Goal: Task Accomplishment & Management: Use online tool/utility

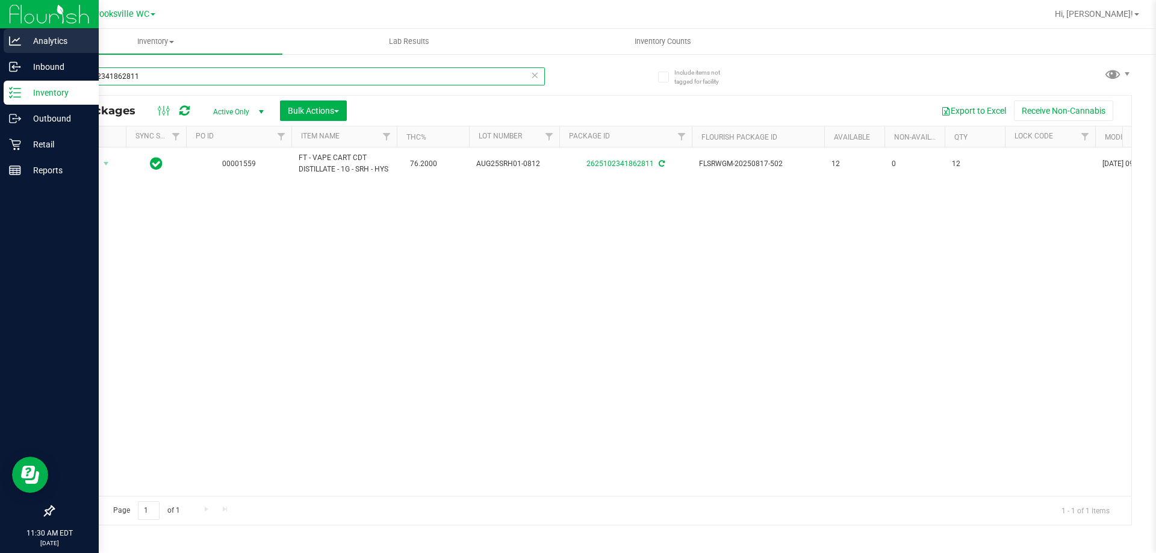
drag, startPoint x: 0, startPoint y: 68, endPoint x: 0, endPoint y: 51, distance: 16.9
click at [0, 48] on div "Analytics Inbound Inventory Outbound Retail Reports 11:30 AM EDT [DATE] 08/27 B…" at bounding box center [578, 276] width 1156 height 553
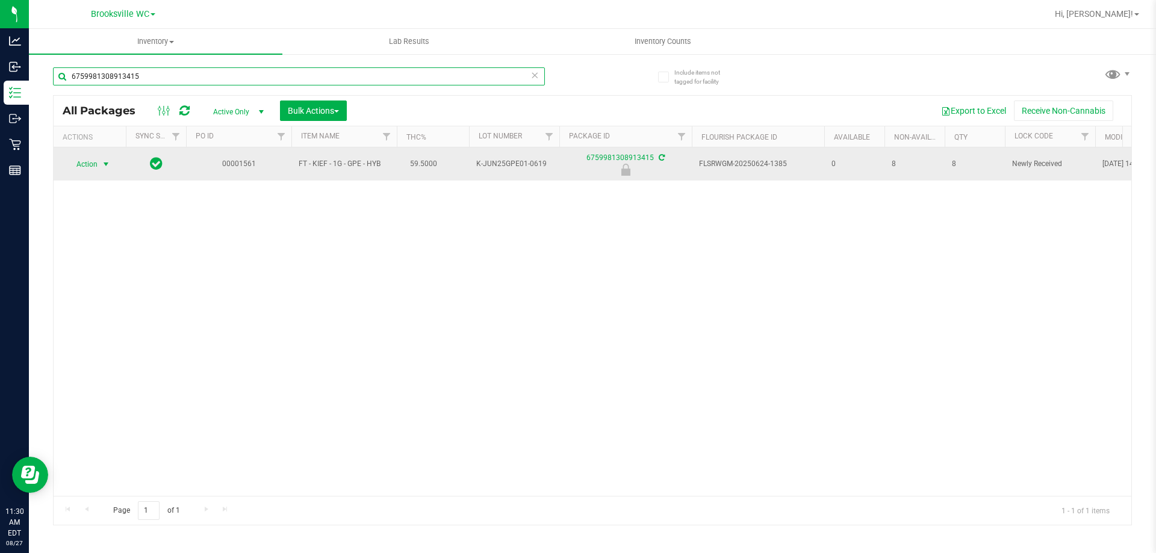
type input "6759981308913415"
click at [95, 156] on span "Action" at bounding box center [82, 164] width 33 height 17
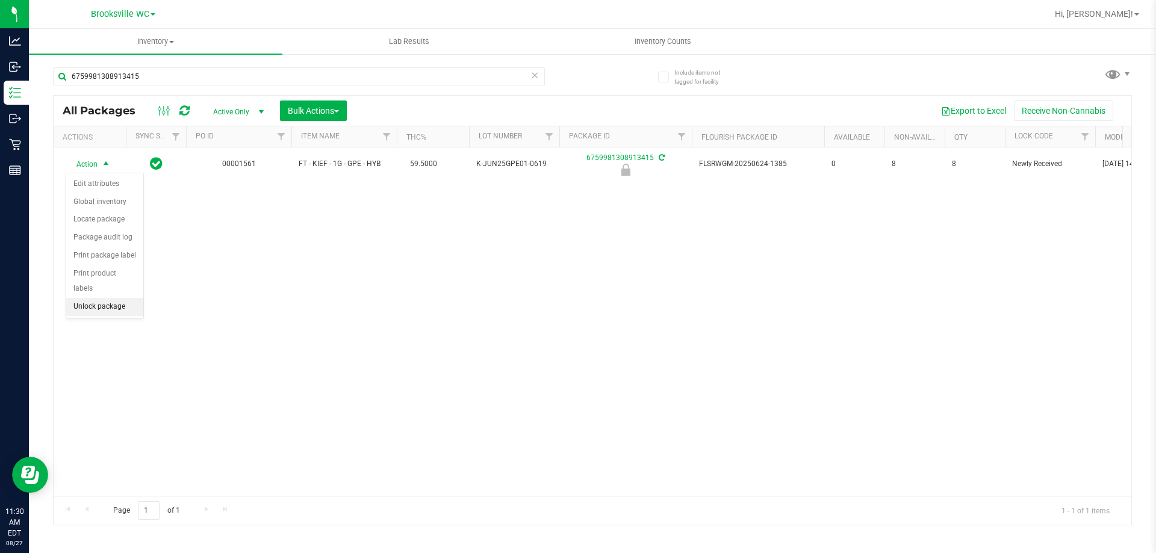
click at [98, 298] on li "Unlock package" at bounding box center [104, 307] width 77 height 18
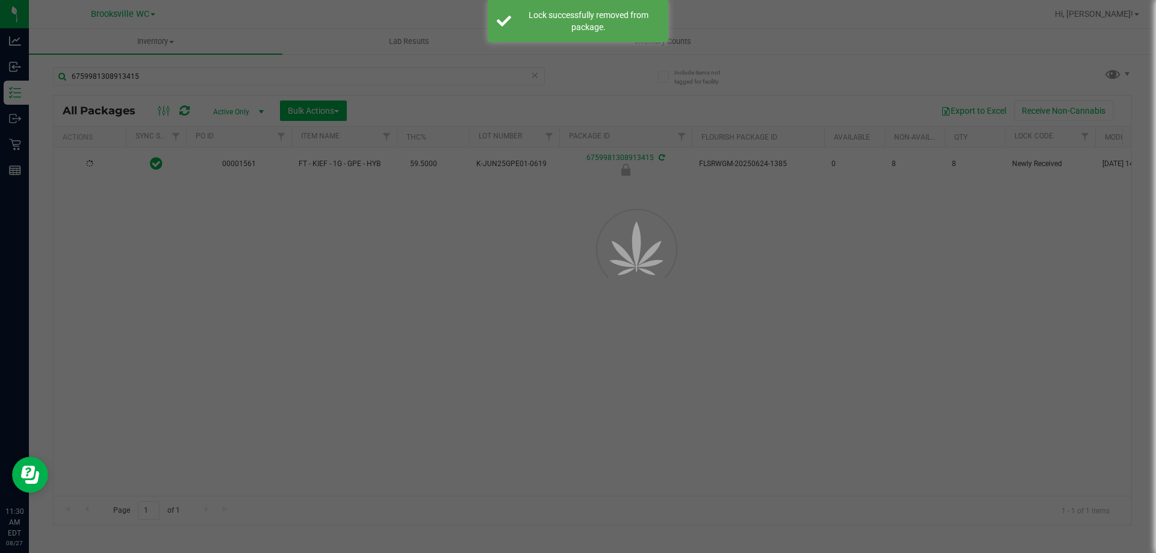
click at [160, 74] on div "Inventory All packages All inventory Waste log Create inventory Lab Results Inv…" at bounding box center [592, 291] width 1127 height 524
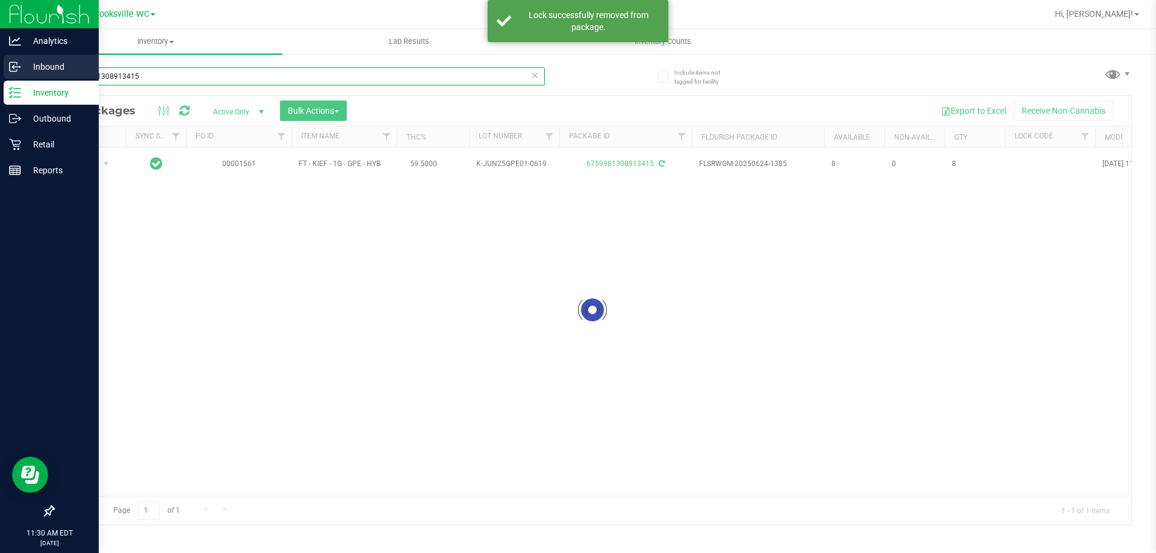
drag, startPoint x: 158, startPoint y: 78, endPoint x: 0, endPoint y: 79, distance: 157.8
click at [0, 79] on div "Analytics Inbound Inventory Outbound Retail Reports 11:30 AM EDT [DATE] 08/27 B…" at bounding box center [578, 276] width 1156 height 553
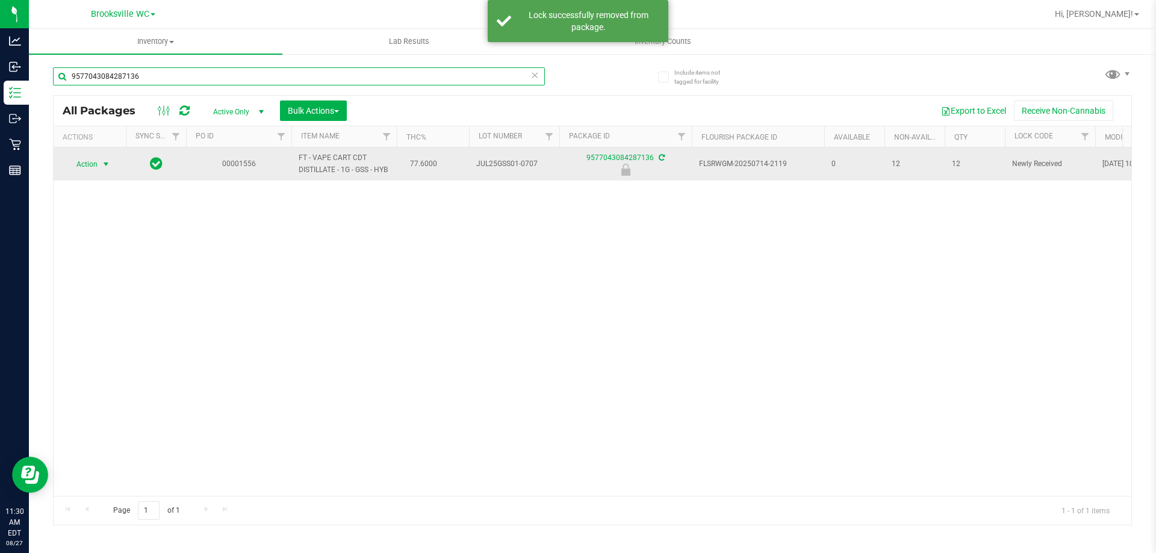
type input "9577043084287136"
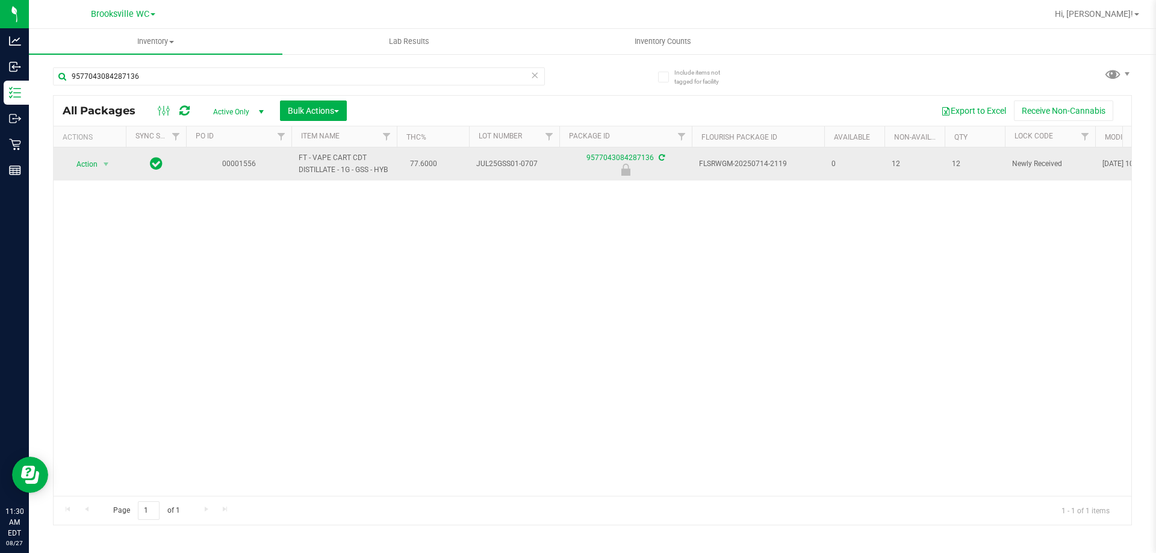
click at [99, 154] on td "Action Action Edit attributes Global inventory Locate package Package audit log…" at bounding box center [90, 164] width 72 height 33
click at [100, 152] on td "Action Action Edit attributes Global inventory Locate package Package audit log…" at bounding box center [90, 164] width 72 height 33
click at [97, 161] on span "Action" at bounding box center [82, 164] width 33 height 17
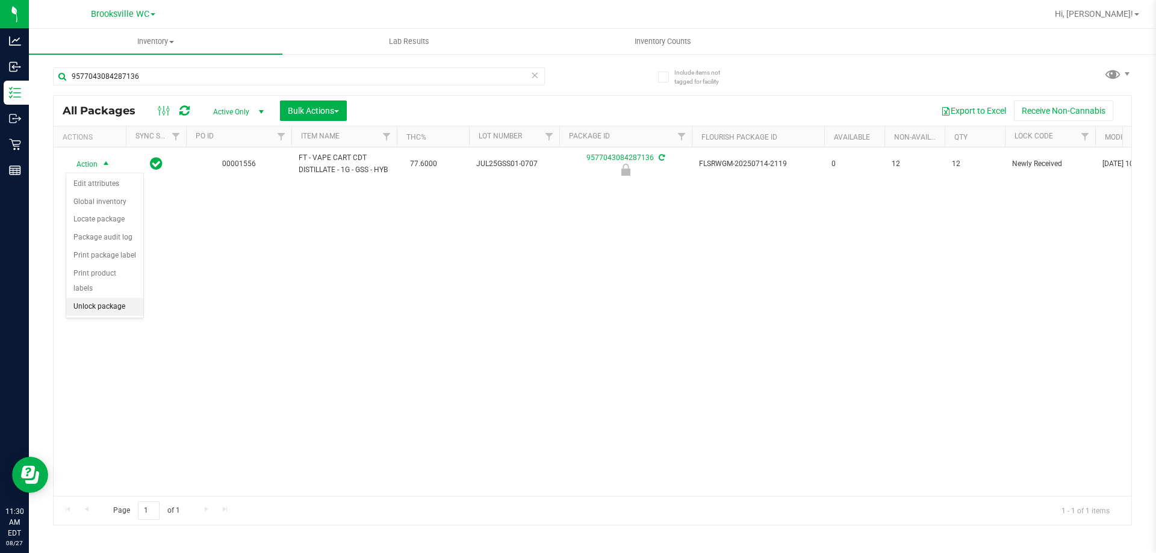
click at [94, 298] on li "Unlock package" at bounding box center [104, 307] width 77 height 18
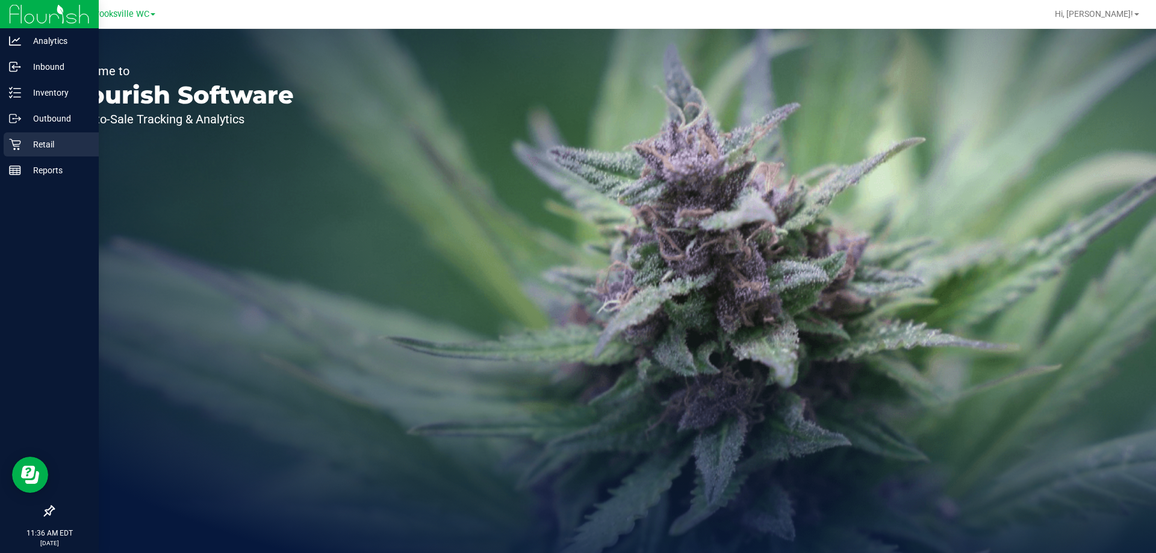
click at [19, 138] on div "Retail" at bounding box center [51, 144] width 95 height 24
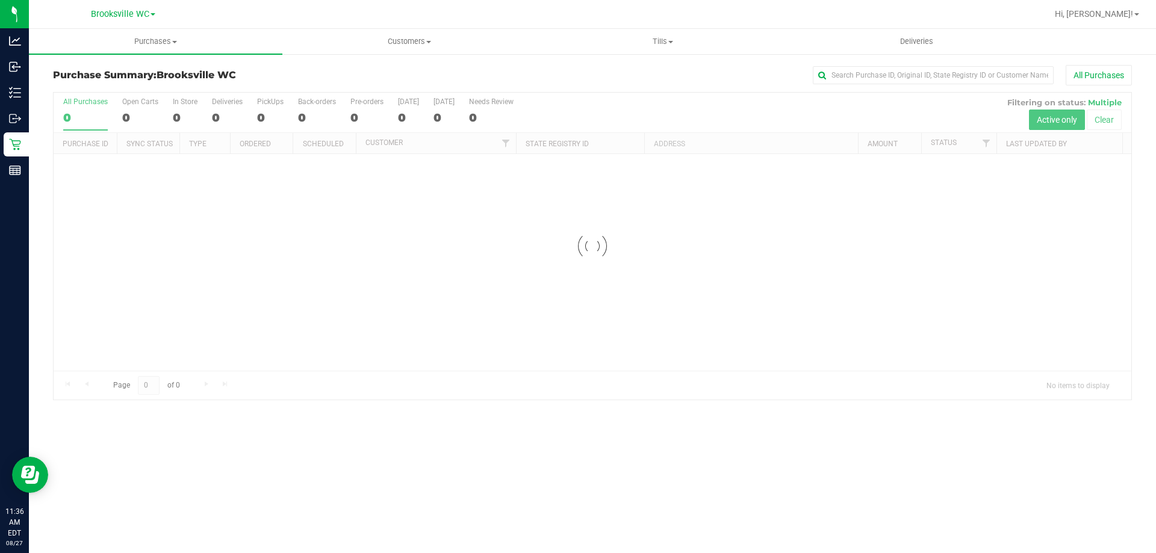
click at [983, 149] on div at bounding box center [593, 246] width 1078 height 307
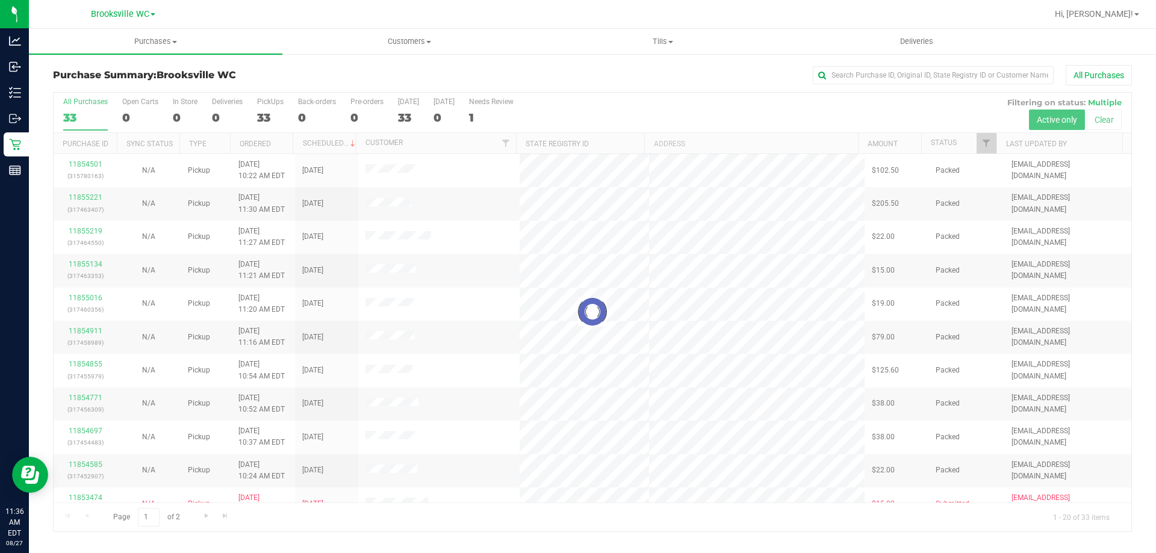
click at [986, 148] on div at bounding box center [593, 312] width 1078 height 439
click at [984, 142] on div at bounding box center [593, 312] width 1078 height 439
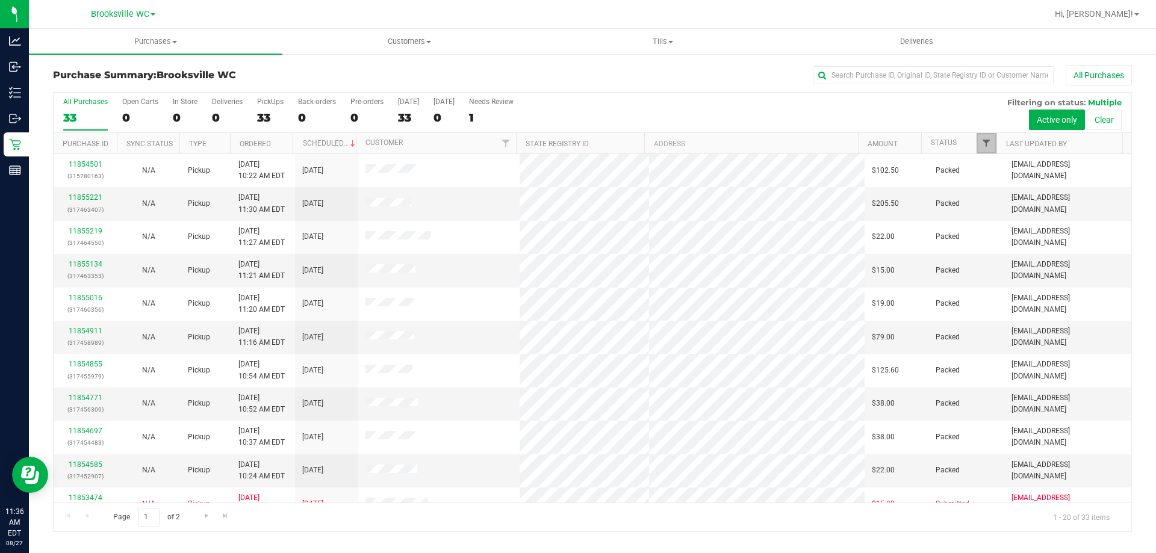
click at [987, 145] on span "Filter" at bounding box center [986, 143] width 10 height 10
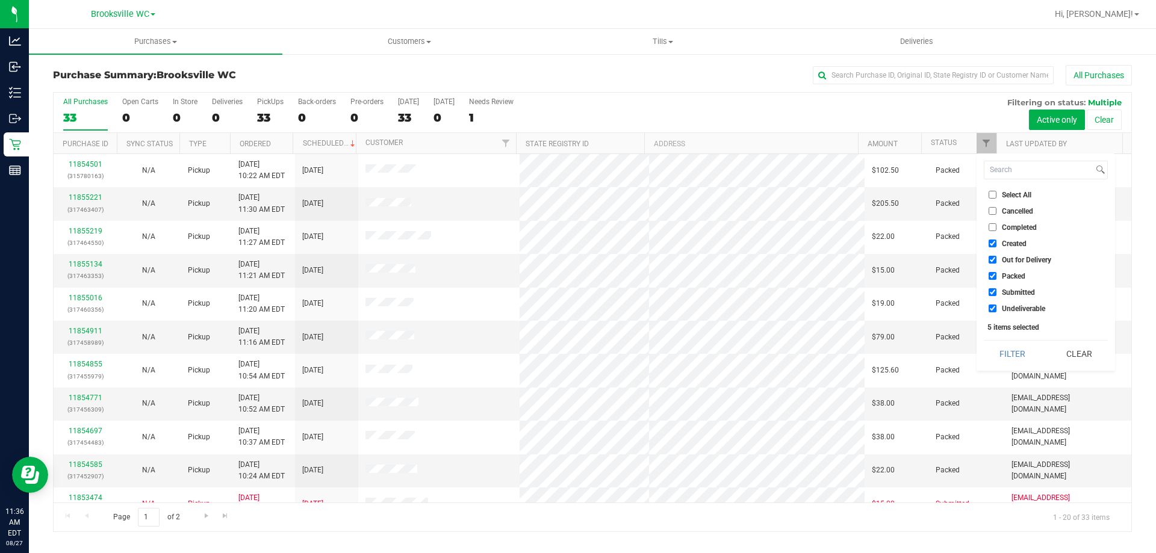
click at [1010, 197] on span "Select All" at bounding box center [1017, 194] width 30 height 7
click at [997, 197] on input "Select All" at bounding box center [993, 195] width 8 height 8
checkbox input "true"
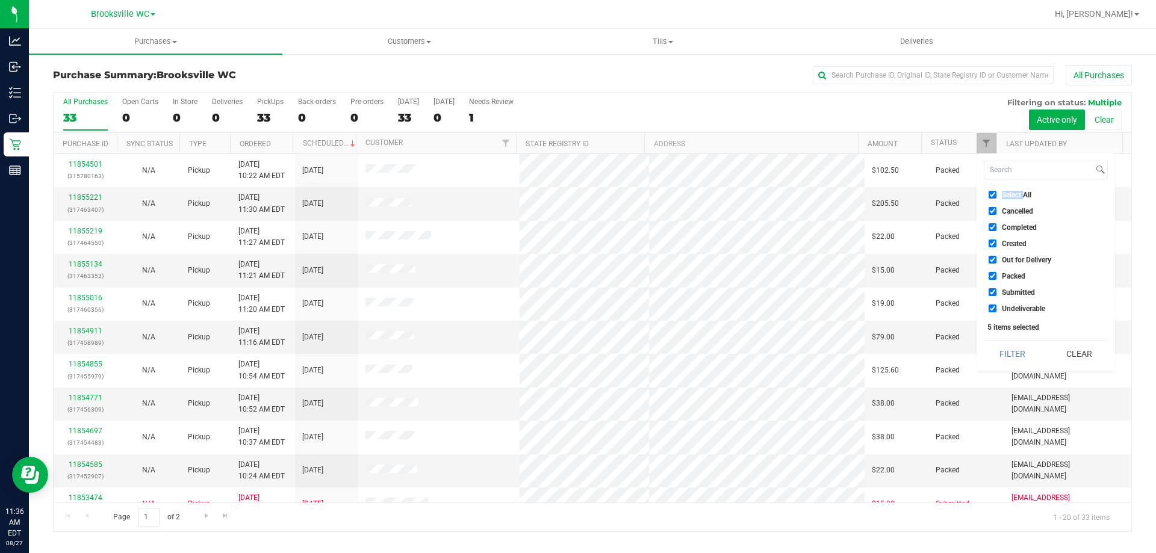
click at [1010, 197] on span "Select All" at bounding box center [1017, 194] width 30 height 7
click at [997, 197] on input "Select All" at bounding box center [993, 195] width 8 height 8
checkbox input "false"
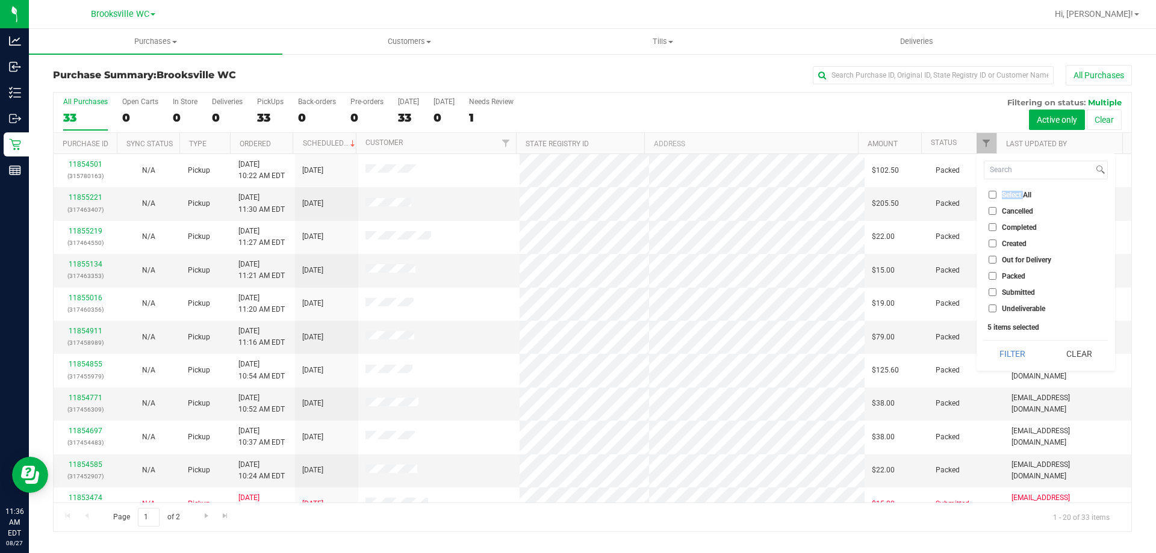
checkbox input "false"
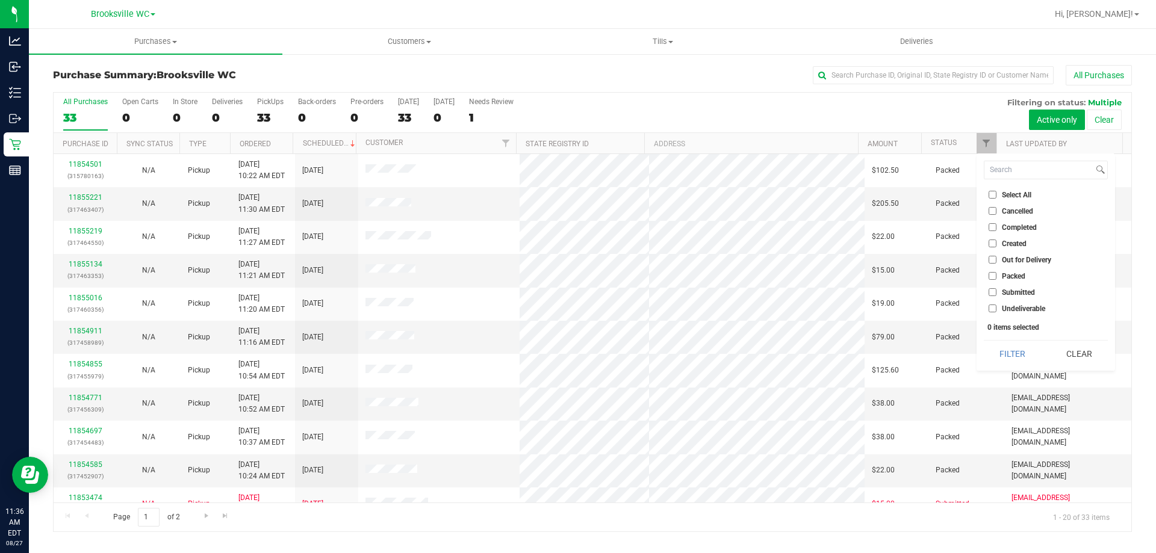
click at [1004, 293] on span "Submitted" at bounding box center [1018, 292] width 33 height 7
click at [997, 293] on input "Submitted" at bounding box center [993, 292] width 8 height 8
checkbox input "true"
click at [1004, 342] on button "Filter" at bounding box center [1013, 354] width 58 height 26
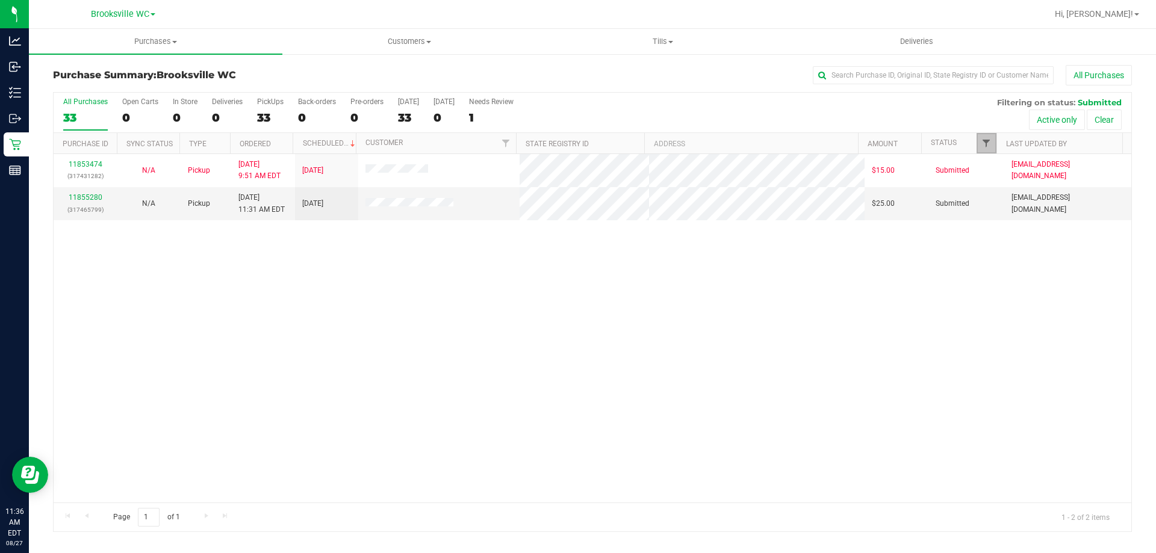
click at [983, 141] on span "Filter" at bounding box center [986, 143] width 10 height 10
click at [639, 33] on uib-tab-heading "Tills Manage tills Reconcile e-payments" at bounding box center [663, 42] width 252 height 24
click at [626, 74] on li "Manage tills" at bounding box center [662, 73] width 253 height 14
